Goal: Task Accomplishment & Management: Use online tool/utility

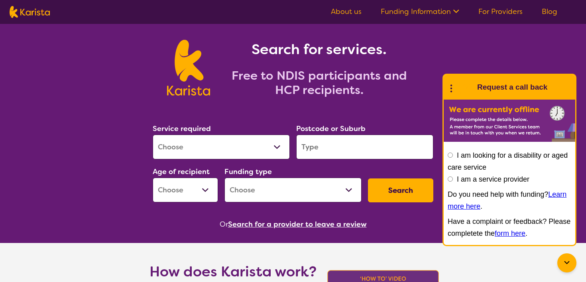
scroll to position [26, 0]
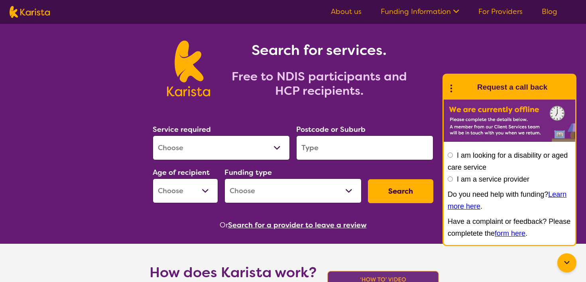
click at [189, 151] on select "Allied Health Assistant Assessment ([MEDICAL_DATA] or [MEDICAL_DATA]) Behaviour…" at bounding box center [221, 147] width 137 height 25
select select "NDIS Plan management"
click at [153, 135] on select "Allied Health Assistant Assessment ([MEDICAL_DATA] or [MEDICAL_DATA]) Behaviour…" at bounding box center [221, 147] width 137 height 25
select select "NDIS"
click at [279, 181] on select "Home Care Package (HCP) National Disability Insurance Scheme (NDIS) I don't know" at bounding box center [292, 191] width 137 height 25
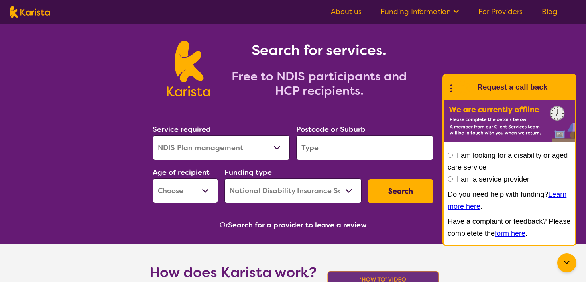
click at [224, 179] on select "Home Care Package (HCP) National Disability Insurance Scheme (NDIS) I don't know" at bounding box center [292, 191] width 137 height 25
click at [198, 194] on select "Early Childhood - 0 to 9 Child - 10 to 11 Adolescent - 12 to 17 Adult - 18 to 6…" at bounding box center [185, 191] width 65 height 25
select select "AD"
click at [153, 179] on select "Early Childhood - 0 to 9 Child - 10 to 11 Adolescent - 12 to 17 Adult - 18 to 6…" at bounding box center [185, 191] width 65 height 25
click at [317, 160] on input "search" at bounding box center [364, 147] width 137 height 25
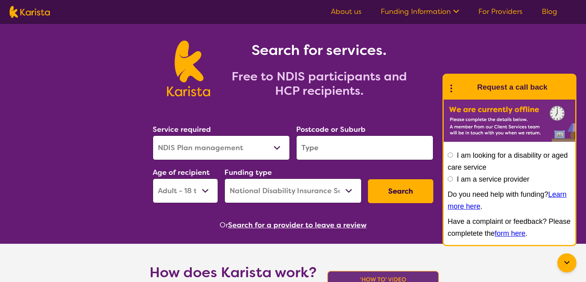
click at [249, 120] on section "Service required Allied Health Assistant Assessment ([MEDICAL_DATA] or [MEDICAL…" at bounding box center [293, 166] width 306 height 130
click at [389, 192] on button "Search" at bounding box center [400, 191] width 65 height 24
